Goal: Information Seeking & Learning: Learn about a topic

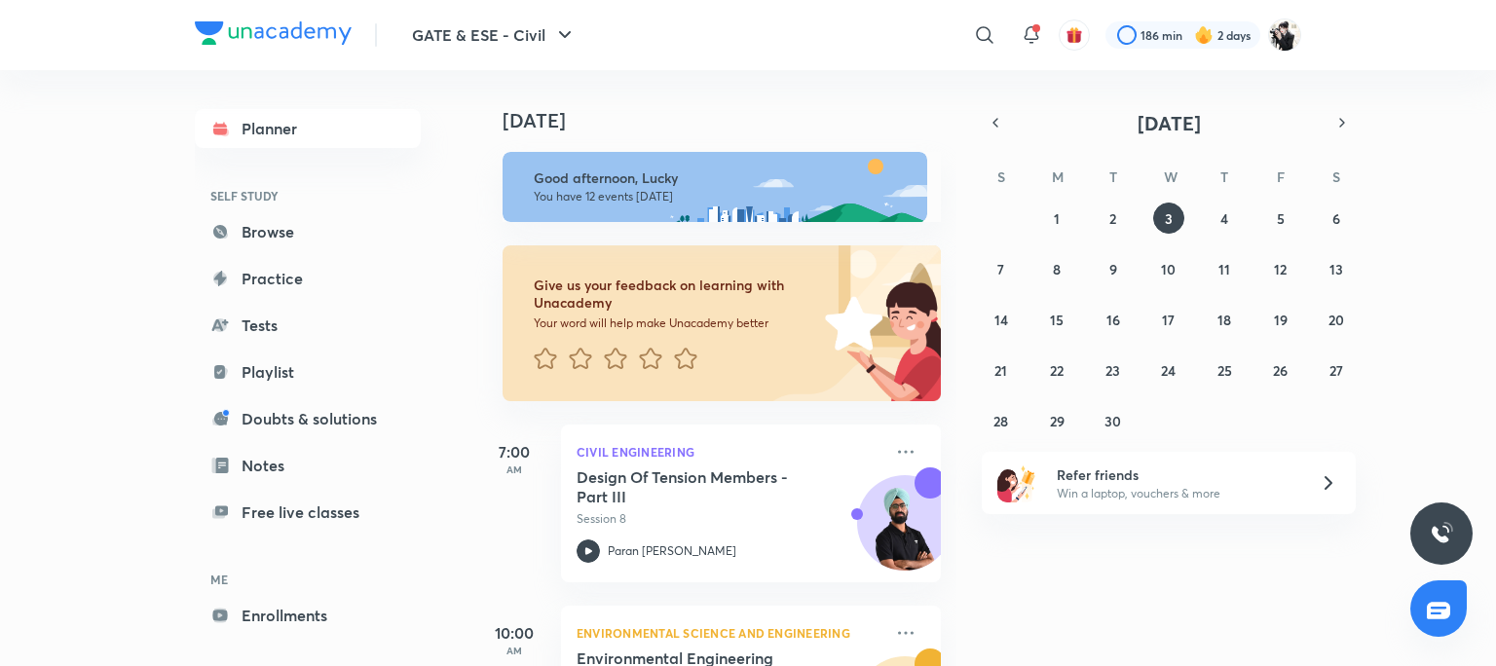
click at [1211, 37] on img at bounding box center [1203, 34] width 19 height 19
